Goal: Task Accomplishment & Management: Complete application form

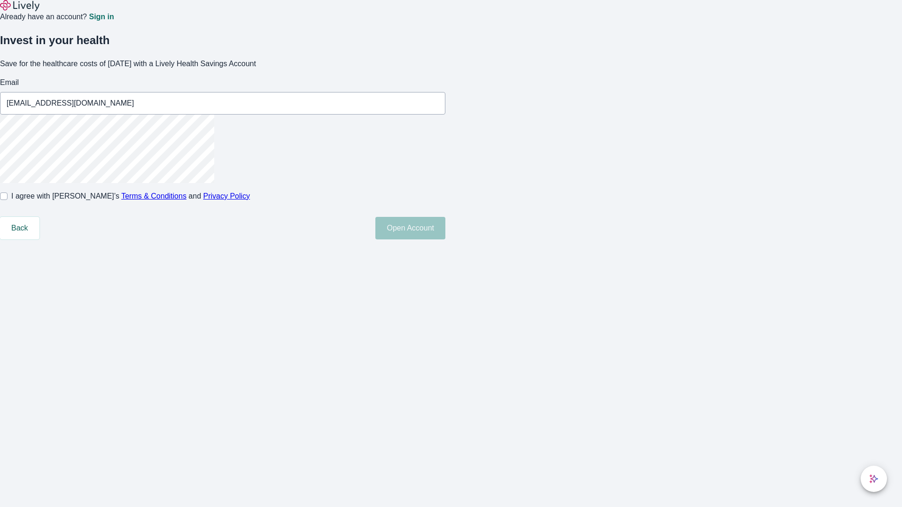
click at [8, 200] on input "I agree with Lively’s Terms & Conditions and Privacy Policy" at bounding box center [4, 197] width 8 height 8
checkbox input "true"
click at [445, 240] on button "Open Account" at bounding box center [410, 228] width 70 height 23
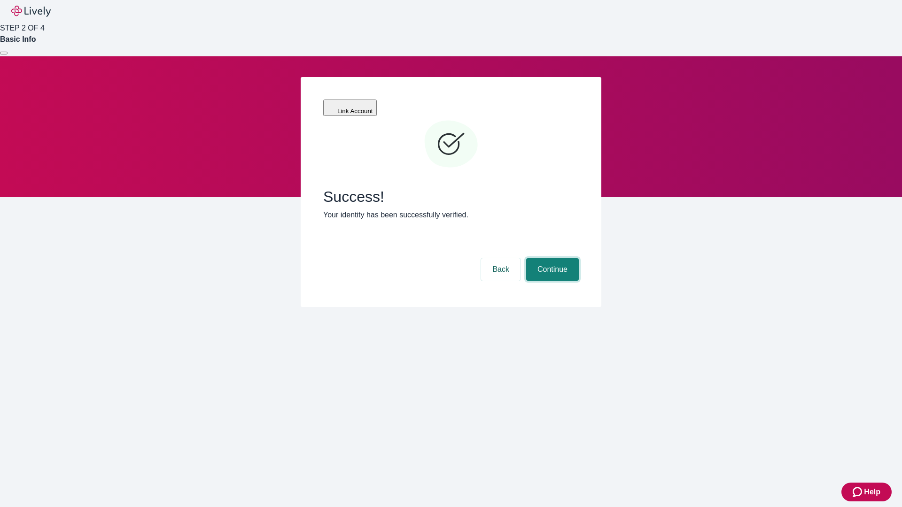
click at [551, 258] on button "Continue" at bounding box center [552, 269] width 53 height 23
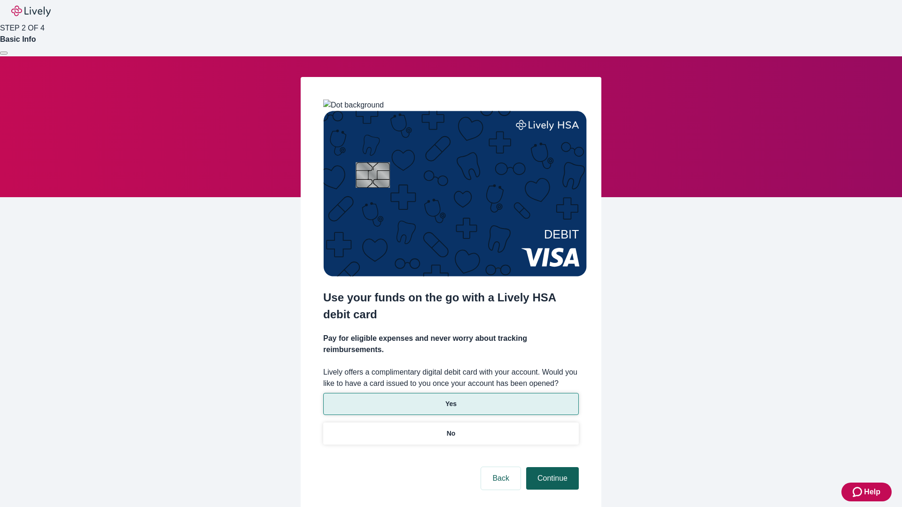
click at [451, 429] on p "No" at bounding box center [451, 434] width 9 height 10
click at [551, 467] on button "Continue" at bounding box center [552, 478] width 53 height 23
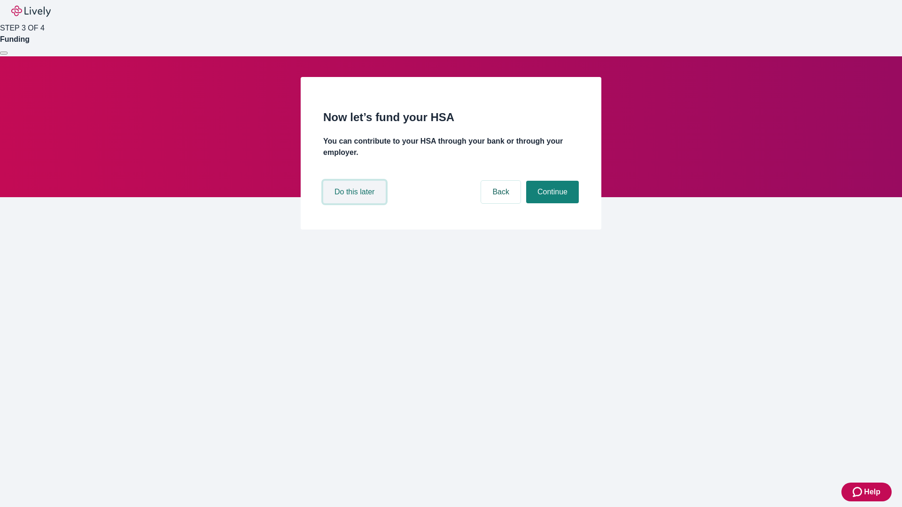
click at [356, 203] on button "Do this later" at bounding box center [354, 192] width 62 height 23
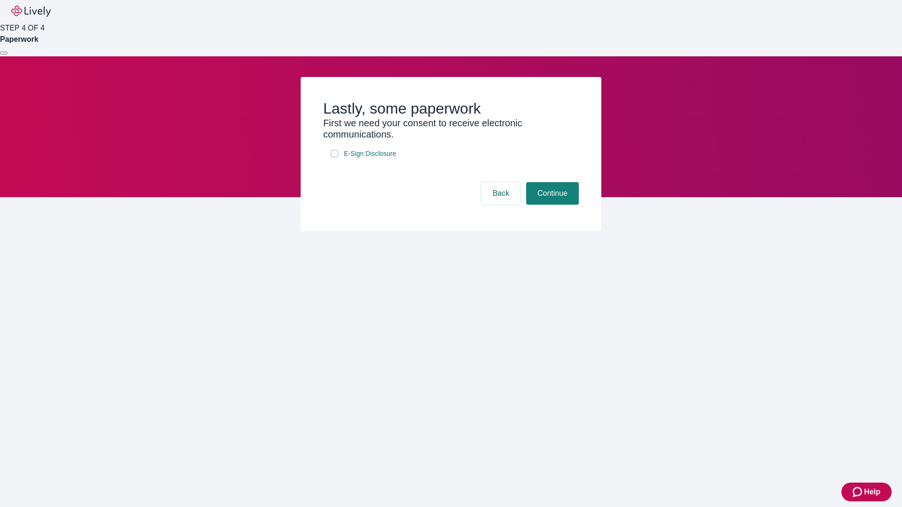
click at [334, 157] on input "E-Sign Disclosure" at bounding box center [335, 154] width 8 height 8
checkbox input "true"
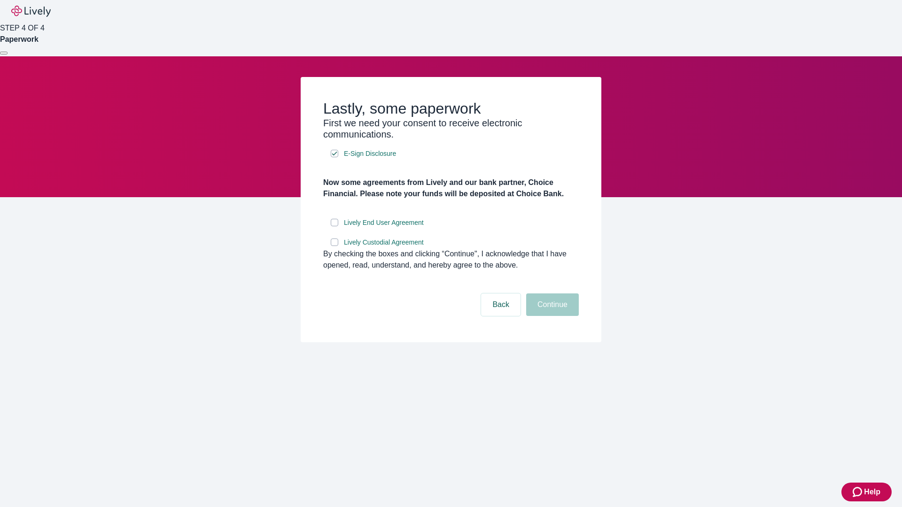
click at [334, 226] on input "Lively End User Agreement" at bounding box center [335, 223] width 8 height 8
checkbox input "true"
click at [334, 246] on input "Lively Custodial Agreement" at bounding box center [335, 243] width 8 height 8
checkbox input "true"
click at [551, 316] on button "Continue" at bounding box center [552, 305] width 53 height 23
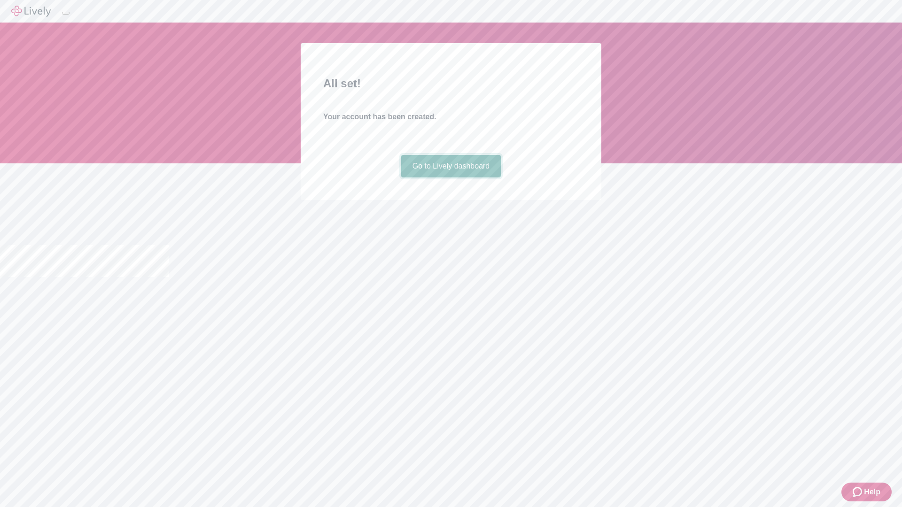
click at [451, 178] on link "Go to Lively dashboard" at bounding box center [451, 166] width 100 height 23
